Goal: Task Accomplishment & Management: Use online tool/utility

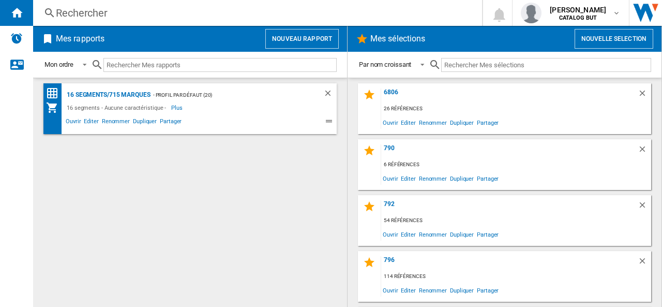
click at [613, 36] on button "Nouvelle selection" at bounding box center [614, 39] width 79 height 20
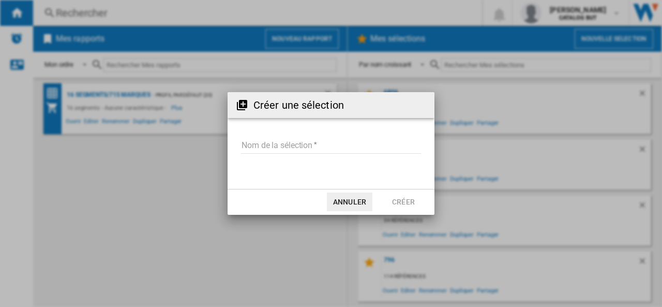
click at [281, 143] on input "Nom de la sélection" at bounding box center [331, 146] width 180 height 16
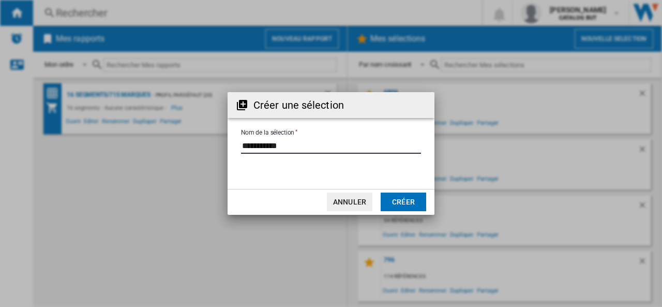
type input "**********"
click at [398, 200] on button "Créer" at bounding box center [404, 202] width 46 height 19
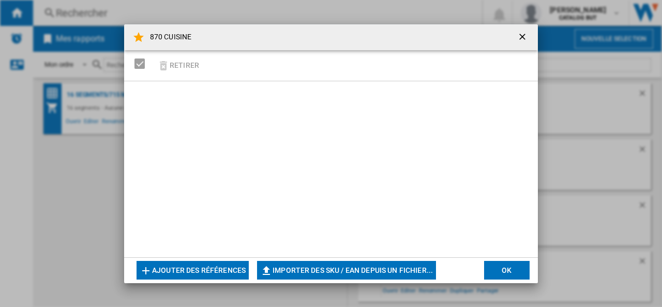
click at [328, 269] on button "Importer des SKU / EAN depuis un fichier..." at bounding box center [346, 270] width 179 height 19
type input "**********"
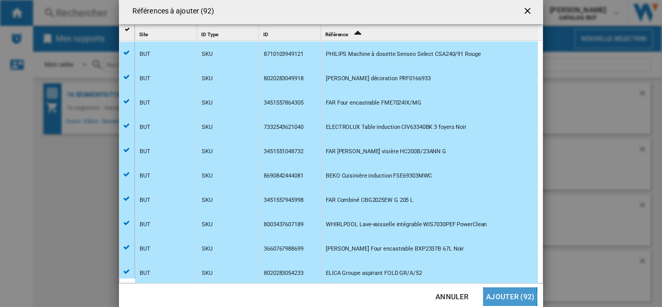
click at [501, 297] on button "Ajouter (92)" at bounding box center [510, 296] width 54 height 19
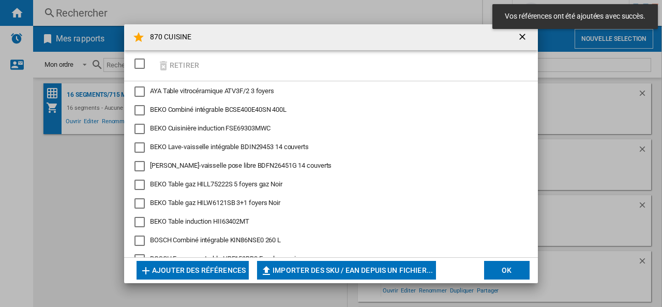
click at [503, 265] on button "OK" at bounding box center [507, 270] width 46 height 19
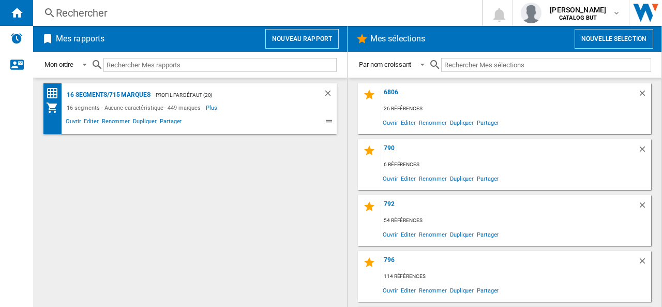
click at [303, 40] on button "Nouveau rapport" at bounding box center [301, 39] width 73 height 20
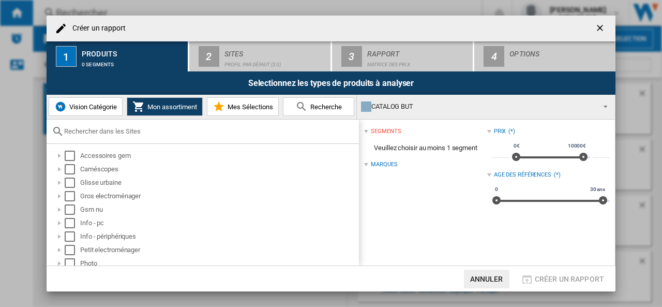
click at [263, 106] on span "Mes Sélections" at bounding box center [249, 107] width 48 height 8
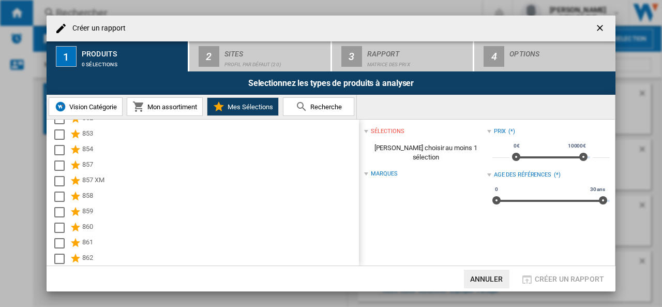
scroll to position [753, 0]
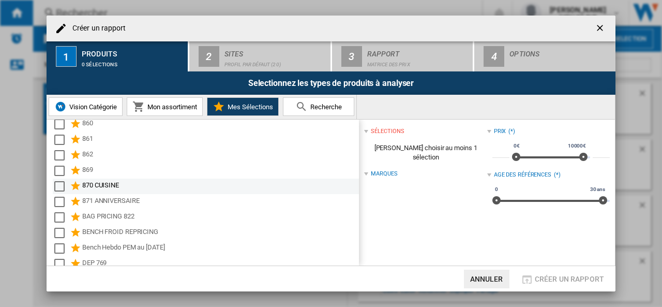
click at [98, 184] on div "870 CUISINE" at bounding box center [219, 186] width 275 height 12
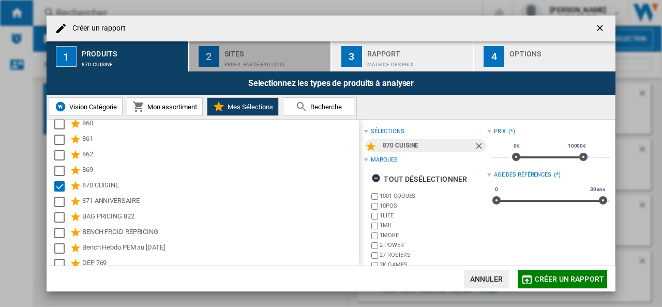
click at [251, 55] on div "Sites" at bounding box center [276, 51] width 102 height 11
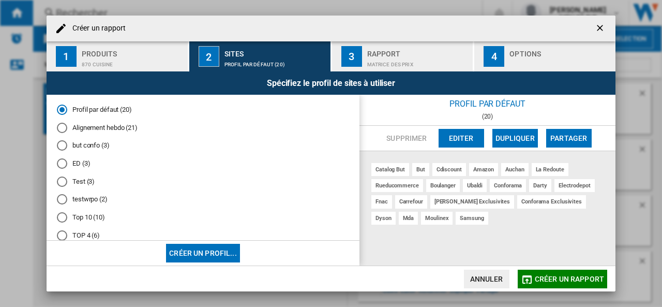
click at [110, 127] on md-radio-button "Alignement hebdo (21)" at bounding box center [203, 128] width 292 height 10
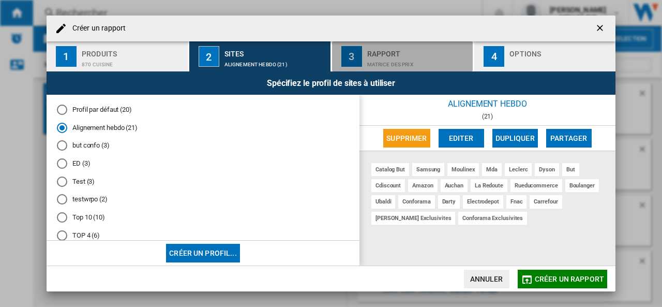
click at [400, 53] on div "Rapport" at bounding box center [418, 51] width 102 height 11
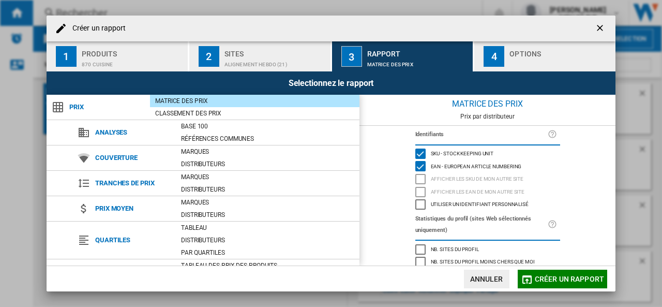
click at [514, 54] on div "Options" at bounding box center [561, 51] width 102 height 11
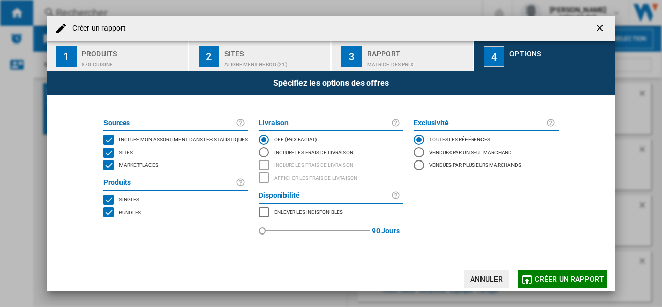
click at [148, 164] on span "Marketplaces" at bounding box center [138, 163] width 39 height 7
click at [554, 277] on span "Créer un rapport" at bounding box center [569, 279] width 69 height 8
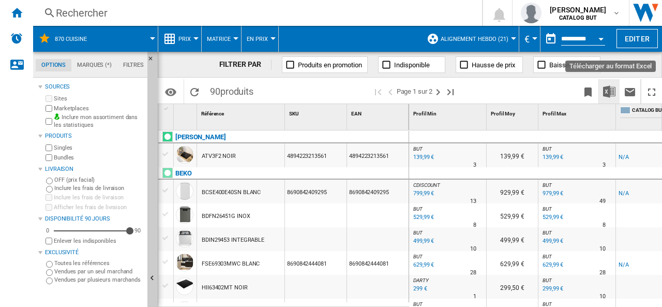
click at [611, 91] on img "Télécharger au format Excel" at bounding box center [609, 91] width 12 height 12
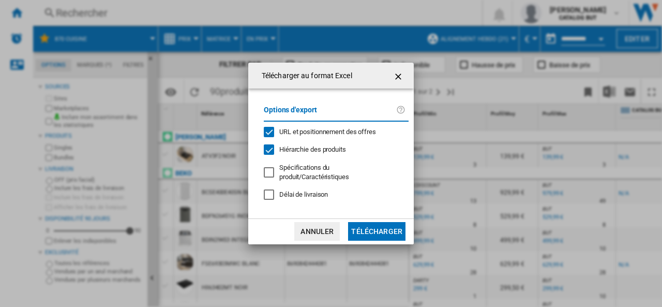
click at [319, 134] on span "URL et positionnement des offres" at bounding box center [327, 132] width 97 height 8
click at [365, 225] on button "Télécharger" at bounding box center [376, 231] width 57 height 19
